Goal: Task Accomplishment & Management: Complete application form

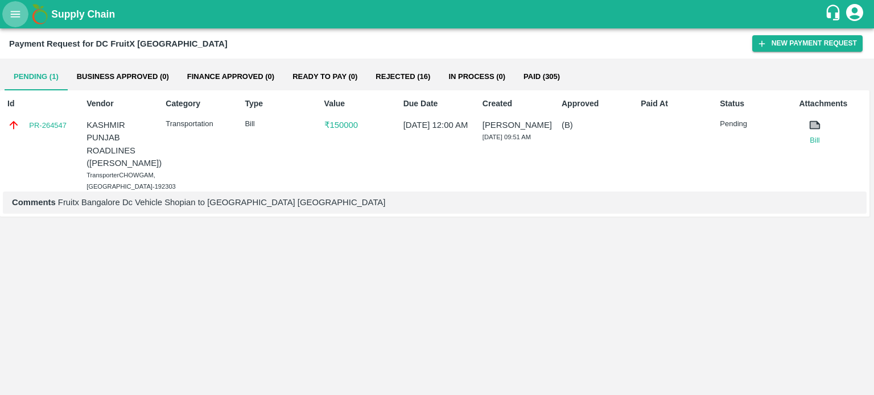
click at [11, 2] on button "open drawer" at bounding box center [15, 14] width 26 height 26
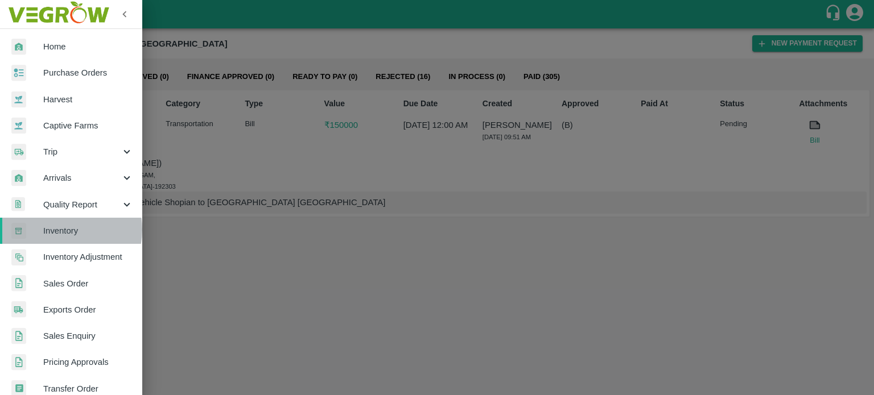
click at [66, 230] on span "Inventory" at bounding box center [88, 231] width 90 height 13
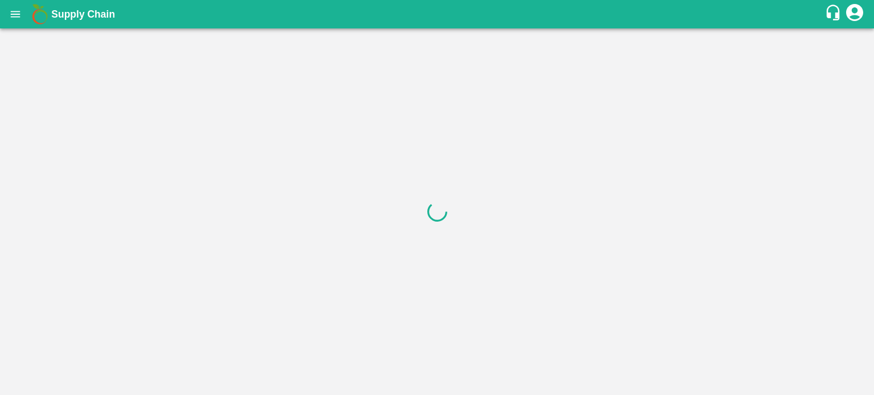
click at [534, 196] on div at bounding box center [437, 211] width 874 height 367
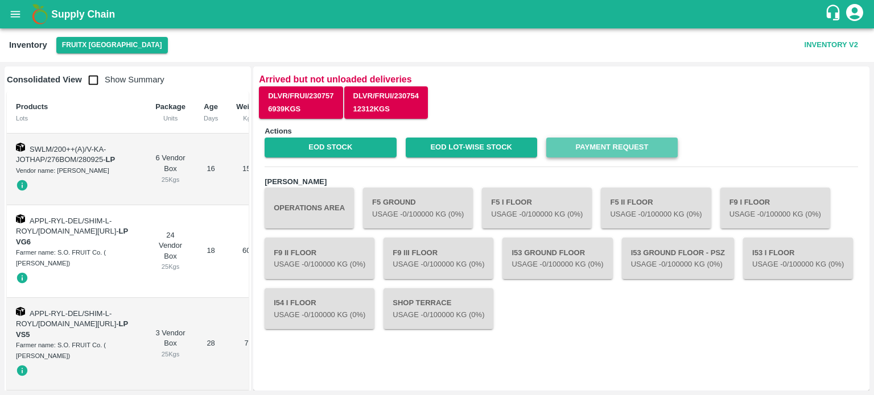
click at [621, 142] on link "Payment Request" at bounding box center [611, 148] width 131 height 20
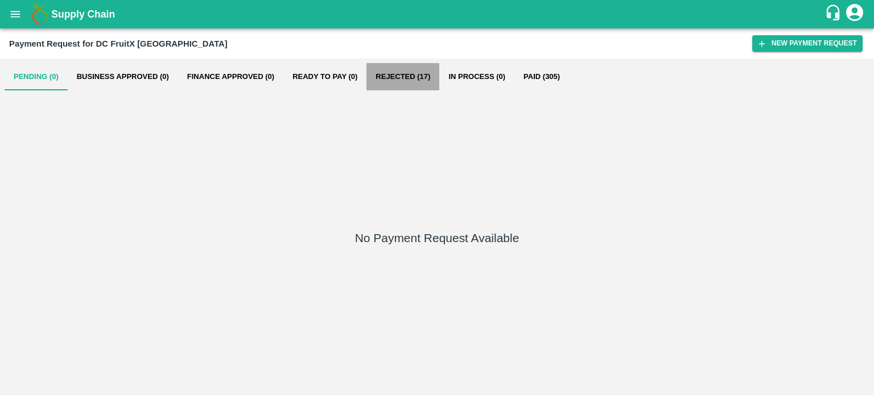
click at [401, 77] on button "Rejected (17)" at bounding box center [402, 76] width 73 height 27
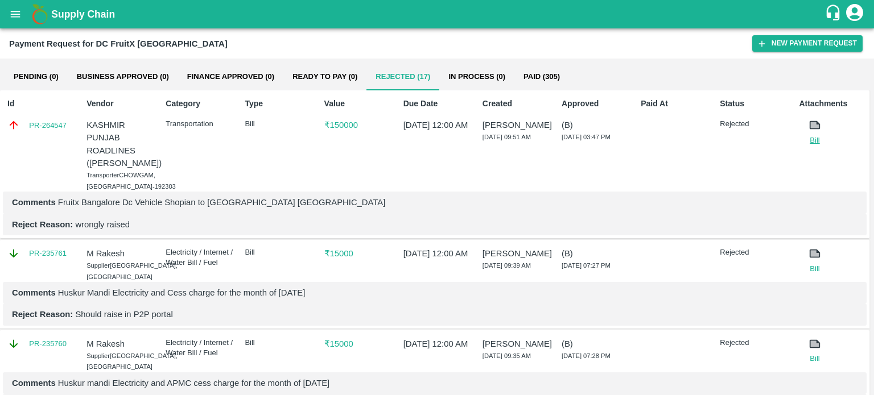
click at [810, 135] on link "Bill" at bounding box center [814, 140] width 31 height 11
click at [48, 125] on link "PR-264547" at bounding box center [48, 125] width 38 height 11
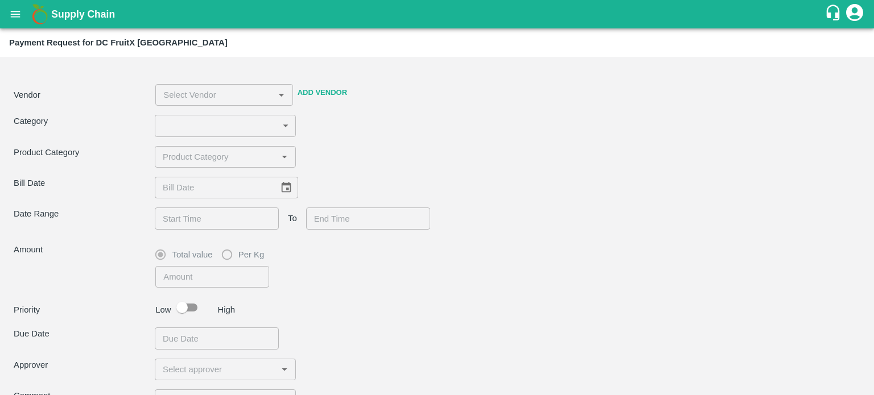
type input "4"
type input "150000"
checkbox input "true"
type textarea "Fruitx Bangalore Dc Vehicle Shopian to [GEOGRAPHIC_DATA] [GEOGRAPHIC_DATA]"
type input "KASHMIR PUNJAB ROADLINES (TAUSEEF AHMED LONE) -8825055620(Transporter)"
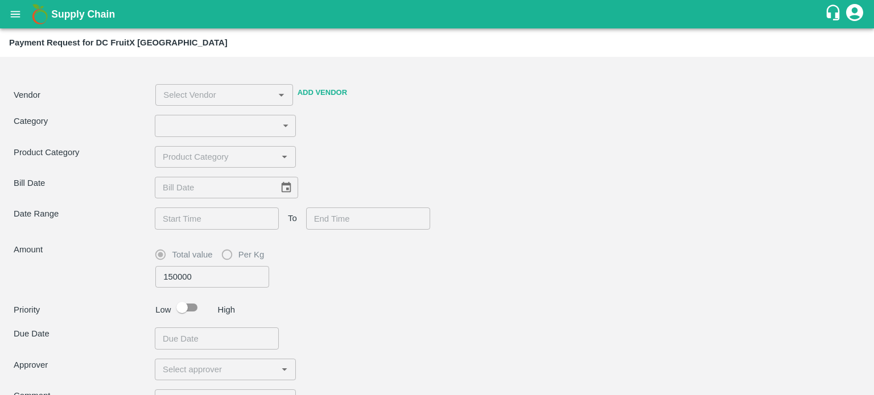
type input "06/10/2025"
type input "07/10/2025 10:00 PM"
type input "11/10/2025 08:00 AM"
type input "13/10/2025 12:00 AM"
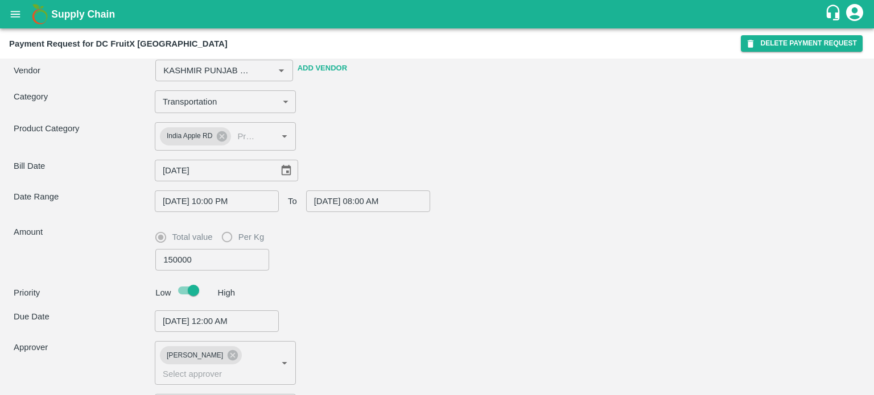
type input "KASHMIR PUNJAB ROADLINES (TAUSEEF AHMED LONE) -8825055620(Transporter)"
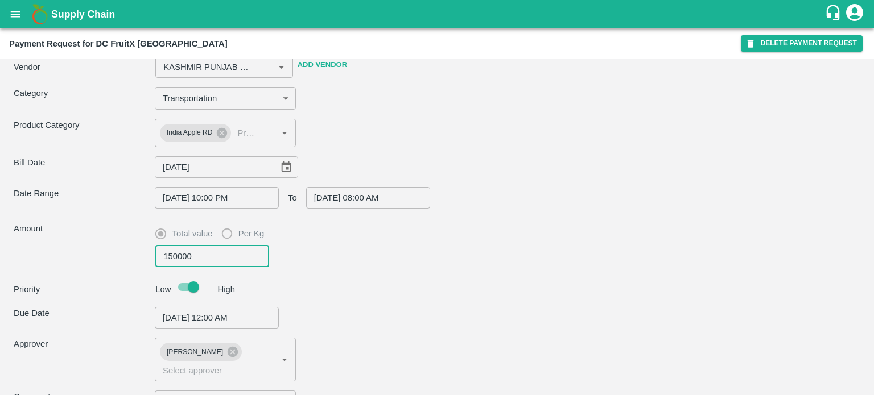
click at [219, 252] on input "150000" at bounding box center [212, 257] width 114 height 22
type input "15000"
type input "KASHMIR PUNJAB ROADLINES (TAUSEEF AHMED LONE) -8825055620(Transporter)"
type input "1500"
type input "KASHMIR PUNJAB ROADLINES (TAUSEEF AHMED LONE) -8825055620(Transporter)"
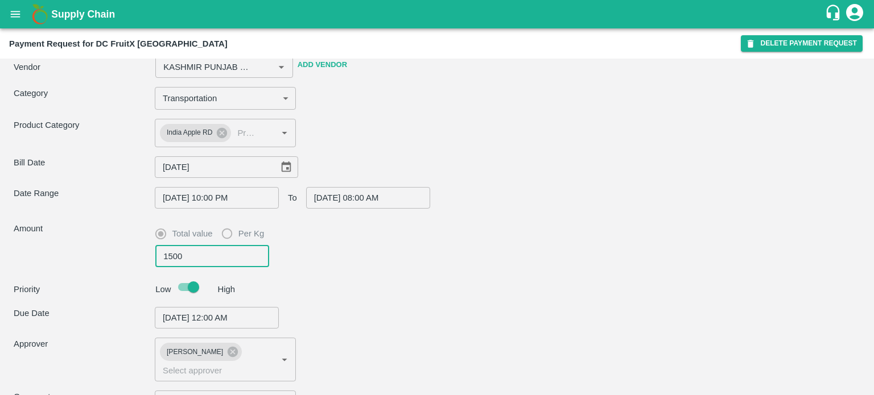
type input "150"
type input "KASHMIR PUNJAB ROADLINES (TAUSEEF AHMED LONE) -8825055620(Transporter)"
type input "15"
type input "KASHMIR PUNJAB ROADLINES (TAUSEEF AHMED LONE) -8825055620(Transporter)"
type input "1"
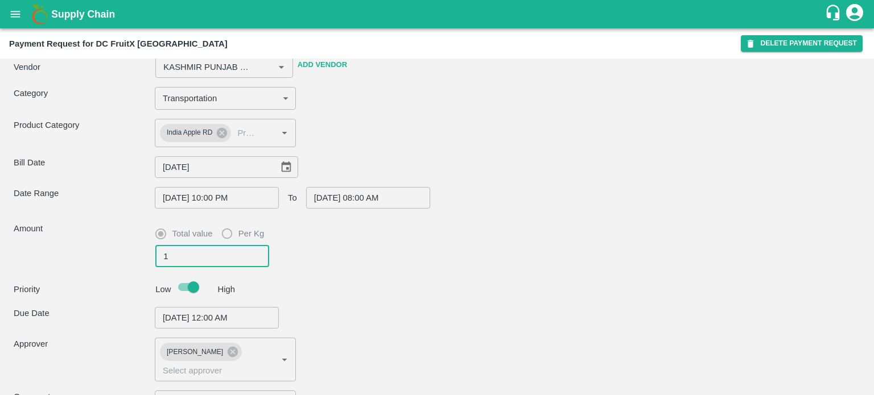
type input "KASHMIR PUNJAB ROADLINES (TAUSEEF AHMED LONE) -8825055620(Transporter)"
type input "19"
type input "KASHMIR PUNJAB ROADLINES (TAUSEEF AHMED LONE) -8825055620(Transporter)"
type input "191"
type input "KASHMIR PUNJAB ROADLINES (TAUSEEF AHMED LONE) -8825055620(Transporter)"
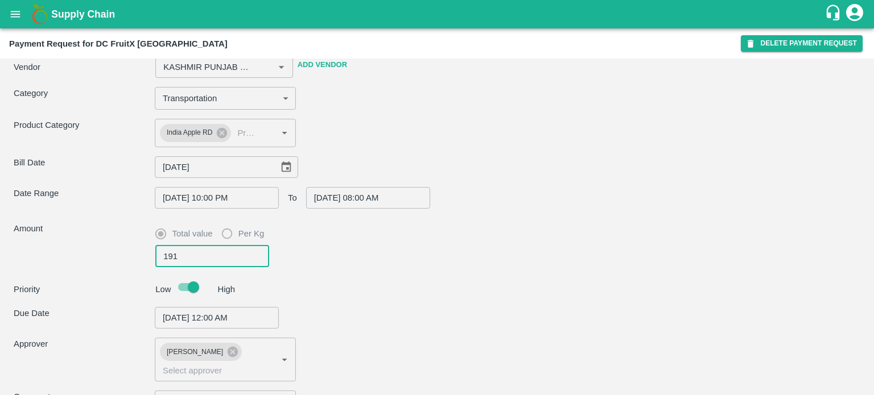
type input "1919"
type input "KASHMIR PUNJAB ROADLINES (TAUSEEF AHMED LONE) -8825055620(Transporter)"
type input "19194"
type input "KASHMIR PUNJAB ROADLINES (TAUSEEF AHMED LONE) -8825055620(Transporter)"
type input "191948"
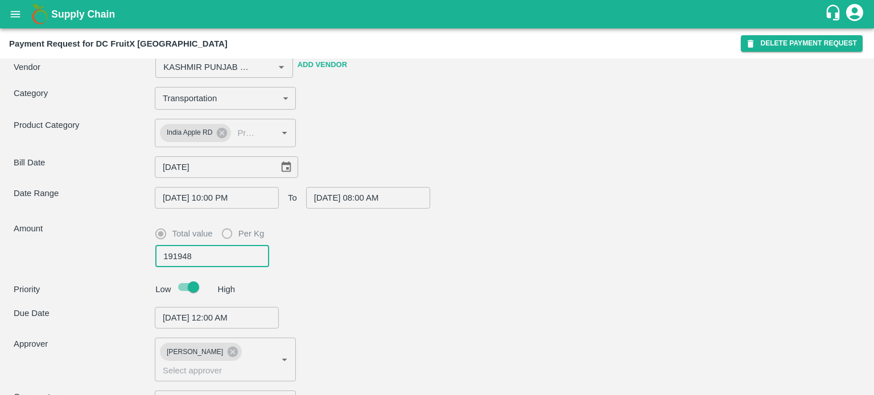
type input "KASHMIR PUNJAB ROADLINES (TAUSEEF AHMED LONE) -8825055620(Transporter)"
type input "191948"
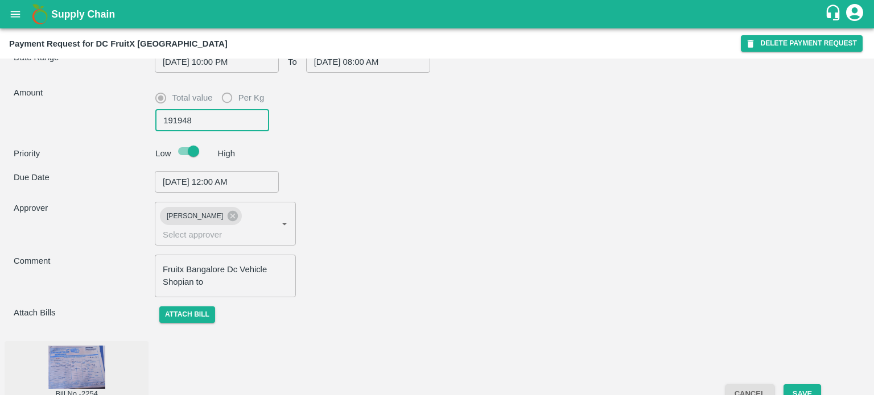
scroll to position [179, 0]
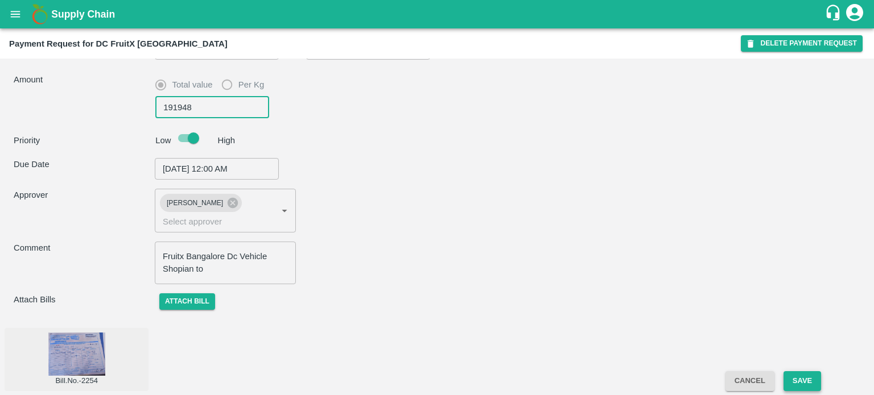
click at [804, 381] on button "Save" at bounding box center [803, 382] width 38 height 20
type input "KASHMIR PUNJAB ROADLINES (TAUSEEF AHMED LONE) -8825055620(Transporter)"
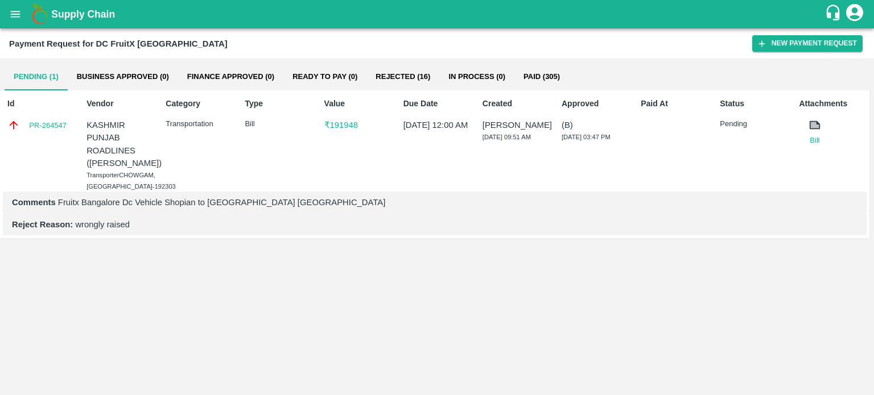
click at [815, 125] on icon at bounding box center [815, 125] width 9 height 6
click at [814, 145] on link "Bill" at bounding box center [814, 140] width 31 height 11
drag, startPoint x: 86, startPoint y: 122, endPoint x: 142, endPoint y: 181, distance: 80.9
click at [142, 170] on p "KASHMIR PUNJAB ROADLINES ([PERSON_NAME])" at bounding box center [120, 144] width 68 height 51
copy p "KASHMIR PUNJAB ROADLINES (TAUSEEF AHMED LONE"
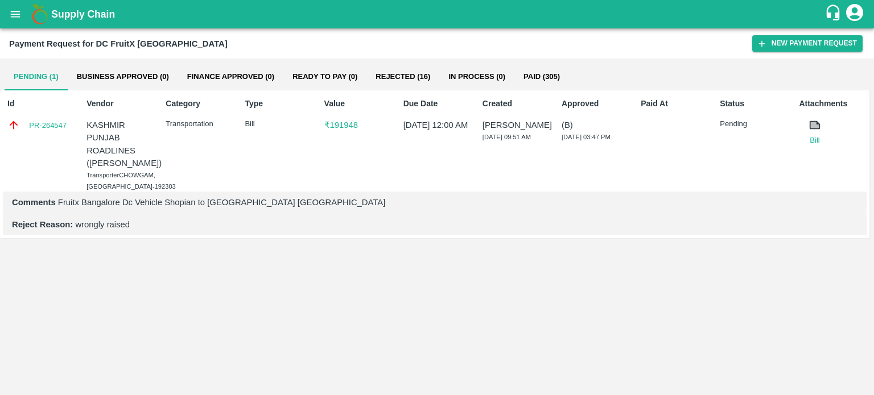
click at [193, 164] on div "Category Transportation" at bounding box center [197, 142] width 72 height 98
drag, startPoint x: 84, startPoint y: 122, endPoint x: 134, endPoint y: 147, distance: 55.7
click at [134, 147] on div "Vendor KASHMIR PUNJAB ROADLINES (TAUSEEF AHMED LONE) Transporter CHOWGAM, JAMMU…" at bounding box center [118, 142] width 72 height 98
copy p "KASHMIR PUNJAB ROADLINES"
click at [210, 184] on div "Category Transportation" at bounding box center [197, 142] width 72 height 98
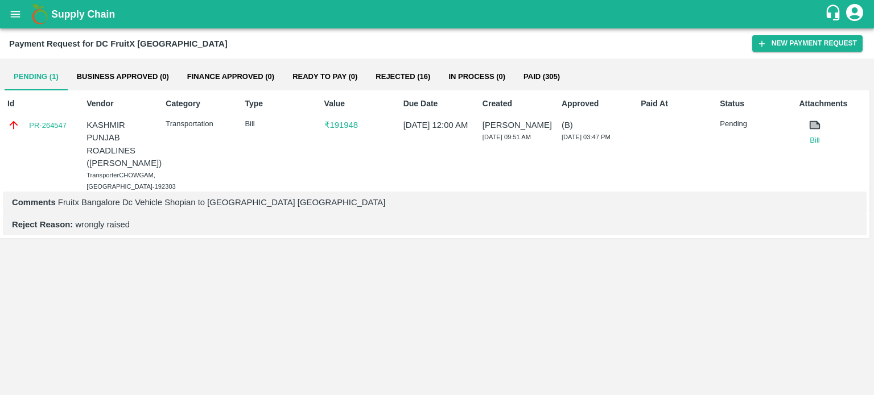
click at [107, 138] on p "KASHMIR PUNJAB ROADLINES ([PERSON_NAME])" at bounding box center [120, 144] width 68 height 51
click at [108, 170] on p "KASHMIR PUNJAB ROADLINES ([PERSON_NAME])" at bounding box center [120, 144] width 68 height 51
click at [96, 114] on div "Vendor KASHMIR PUNJAB ROADLINES (TAUSEEF AHMED LONE) Transporter CHOWGAM, JAMMU…" at bounding box center [118, 142] width 72 height 98
click at [103, 126] on p "KASHMIR PUNJAB ROADLINES ([PERSON_NAME])" at bounding box center [120, 144] width 68 height 51
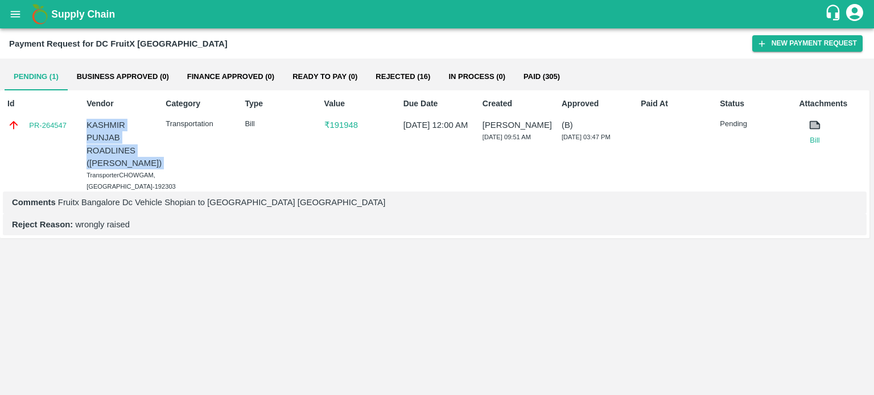
click at [103, 126] on p "KASHMIR PUNJAB ROADLINES ([PERSON_NAME])" at bounding box center [120, 144] width 68 height 51
click at [109, 192] on div "KASHMIR PUNJAB ROADLINES (TAUSEEF AHMED LONE) Transporter CHOWGAM, JAMMU & KASH…" at bounding box center [120, 155] width 68 height 73
click at [105, 190] on span "CHOWGAM, [GEOGRAPHIC_DATA]-192303" at bounding box center [130, 181] width 89 height 18
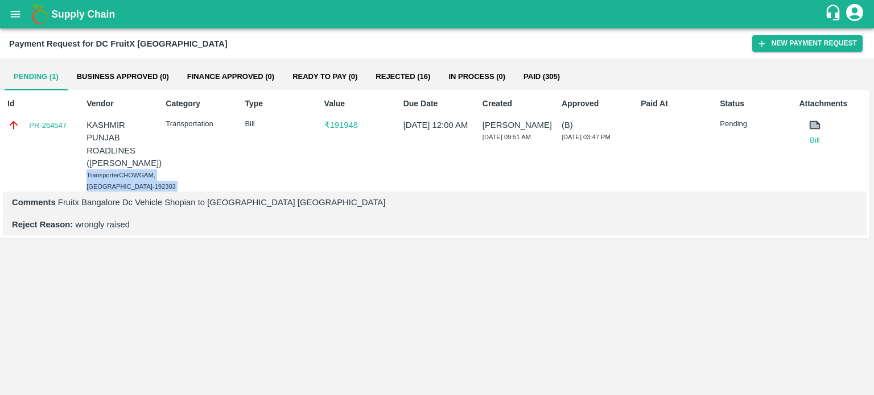
click at [105, 190] on span "CHOWGAM, [GEOGRAPHIC_DATA]-192303" at bounding box center [130, 181] width 89 height 18
